Goal: Navigation & Orientation: Find specific page/section

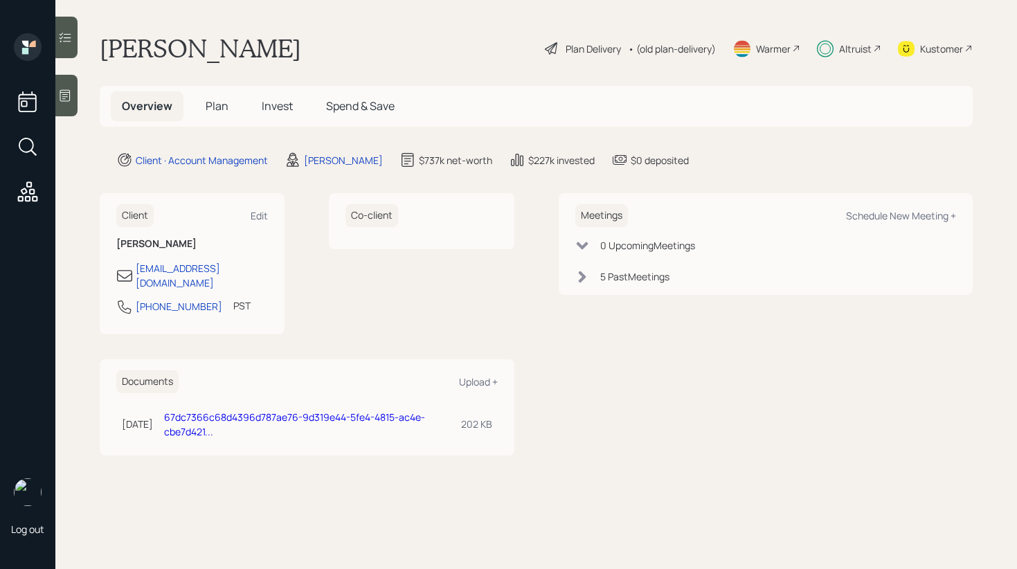
click at [219, 102] on span "Plan" at bounding box center [217, 105] width 23 height 15
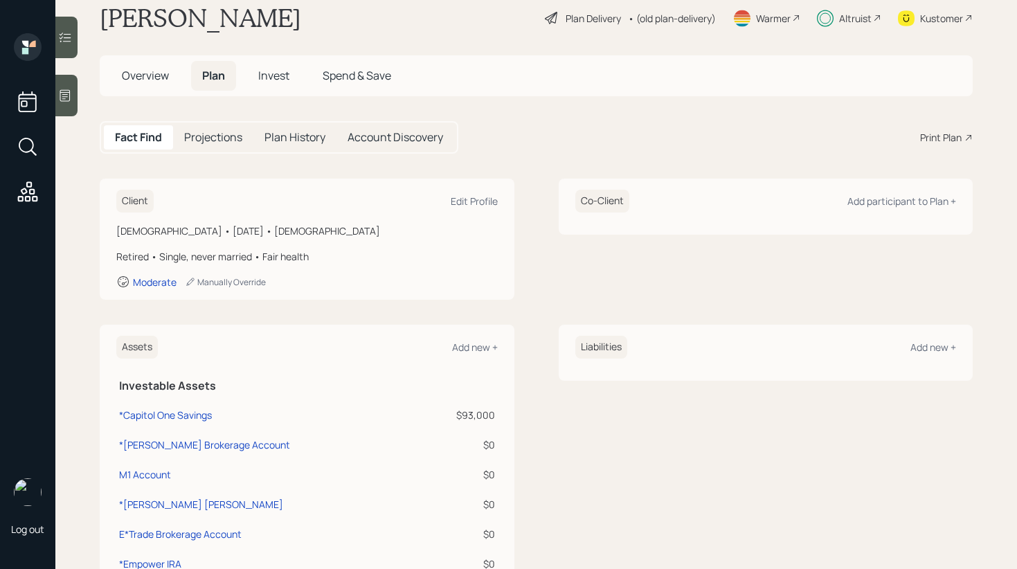
scroll to position [21, 0]
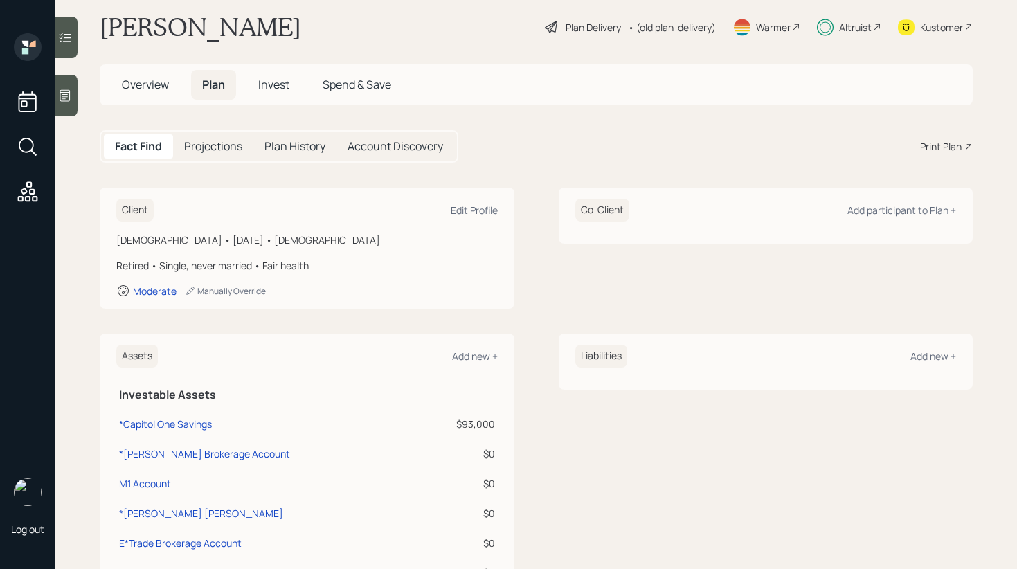
click at [280, 81] on span "Invest" at bounding box center [273, 84] width 31 height 15
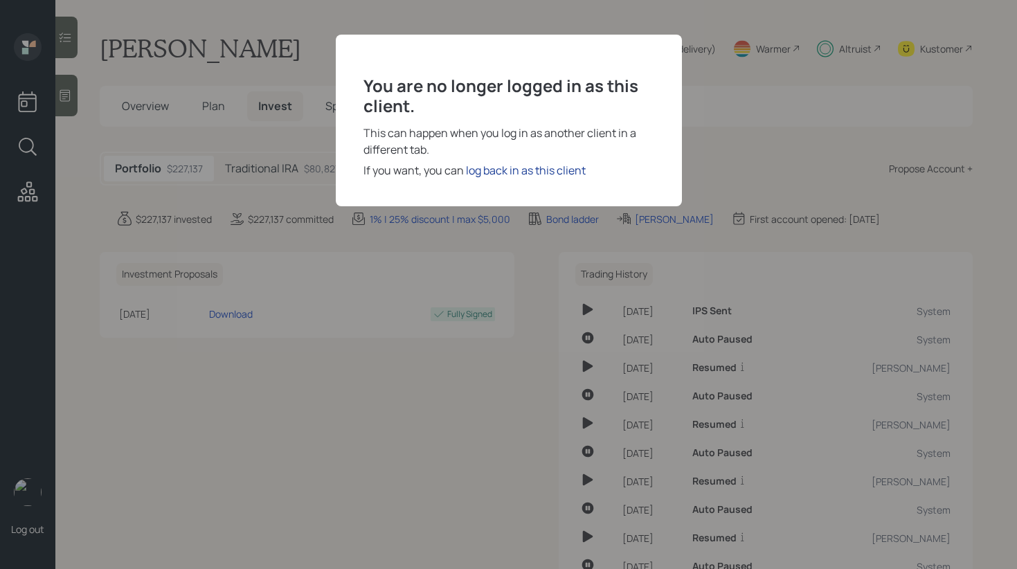
click at [474, 174] on div "log back in as this client" at bounding box center [526, 170] width 120 height 17
